Goal: Navigation & Orientation: Find specific page/section

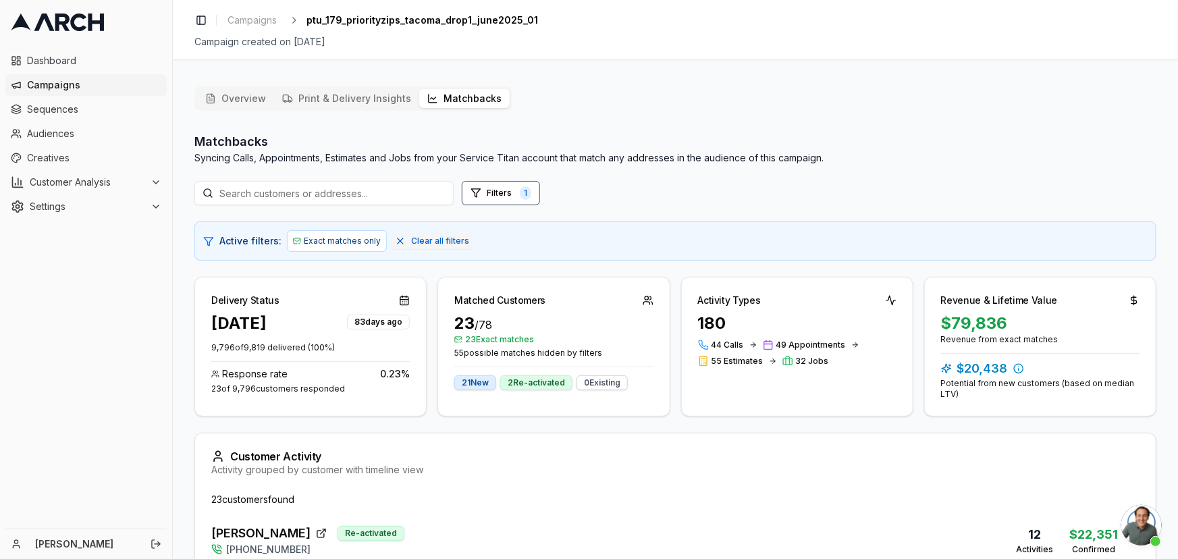
scroll to position [919, 0]
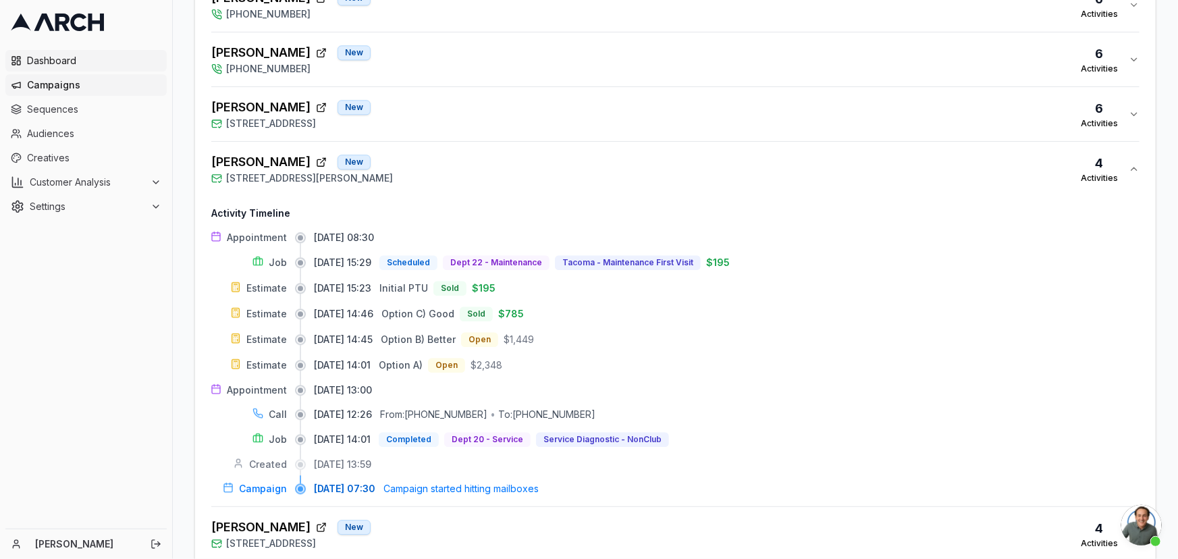
click at [75, 57] on span "Dashboard" at bounding box center [94, 61] width 134 height 14
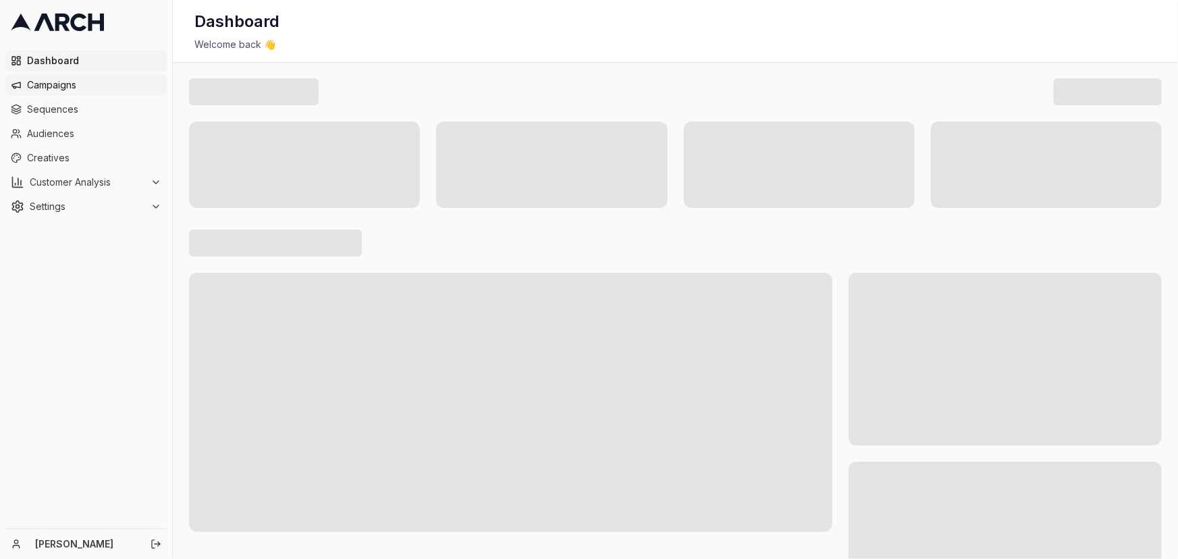
click at [34, 94] on link "Campaigns" at bounding box center [85, 85] width 161 height 22
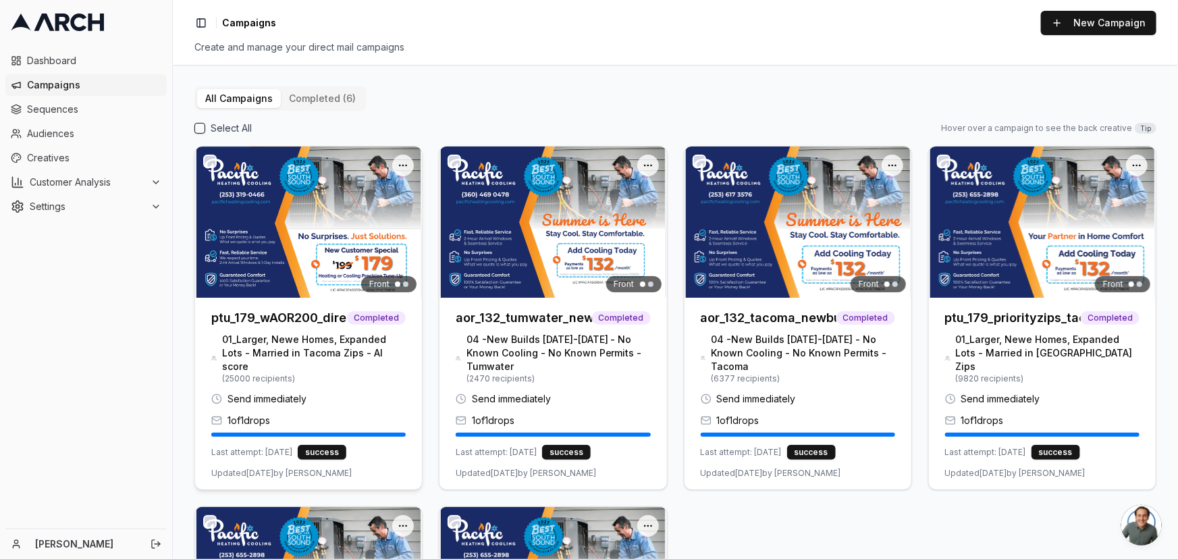
scroll to position [931, 0]
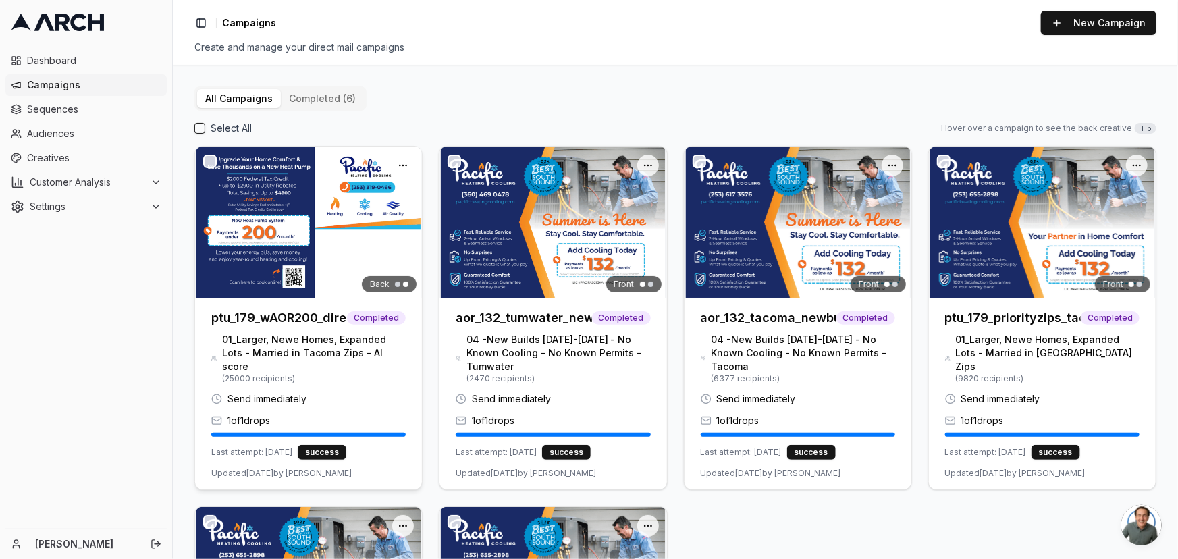
click at [313, 248] on img at bounding box center [308, 222] width 227 height 151
